Goal: Check status

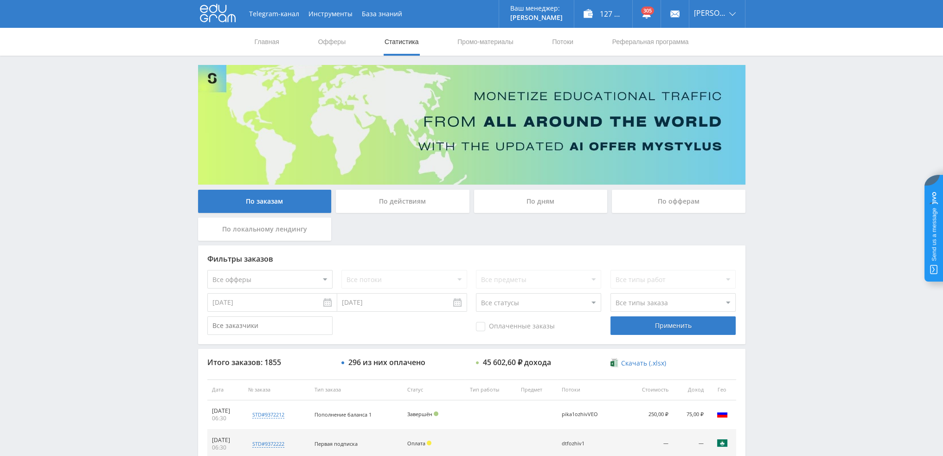
click at [534, 196] on div "По дням" at bounding box center [541, 201] width 134 height 23
click at [0, 0] on input "По дням" at bounding box center [0, 0] width 0 height 0
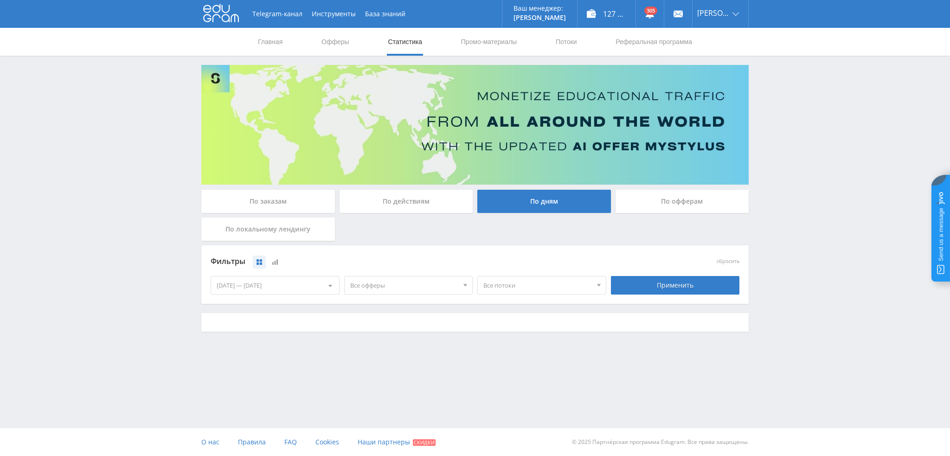
click at [390, 289] on span "Все офферы" at bounding box center [404, 285] width 109 height 18
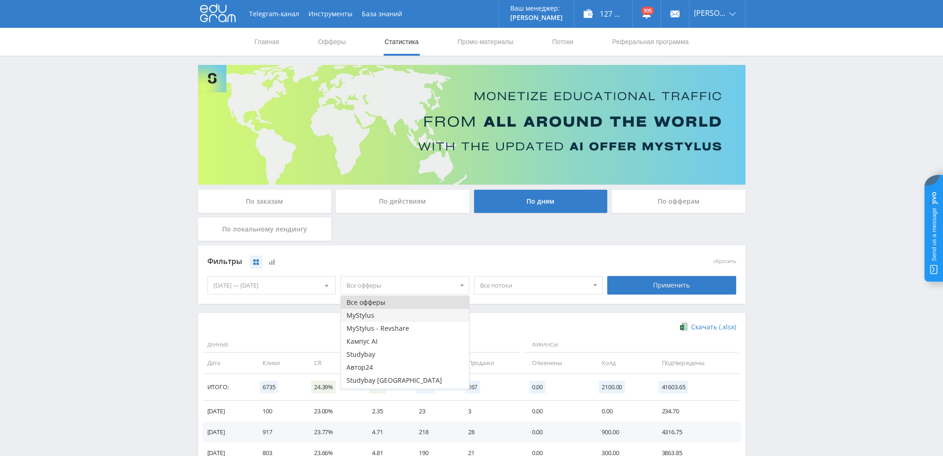
click at [373, 316] on button "MyStylus" at bounding box center [405, 315] width 128 height 13
click at [381, 326] on button "MyStylus - Revshare" at bounding box center [405, 328] width 128 height 13
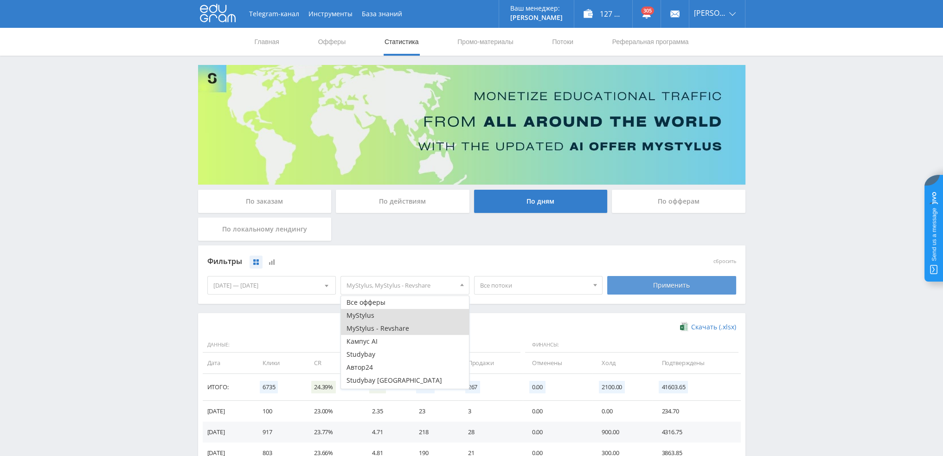
click at [655, 284] on div "Применить" at bounding box center [671, 285] width 129 height 19
